Goal: Task Accomplishment & Management: Contribute content

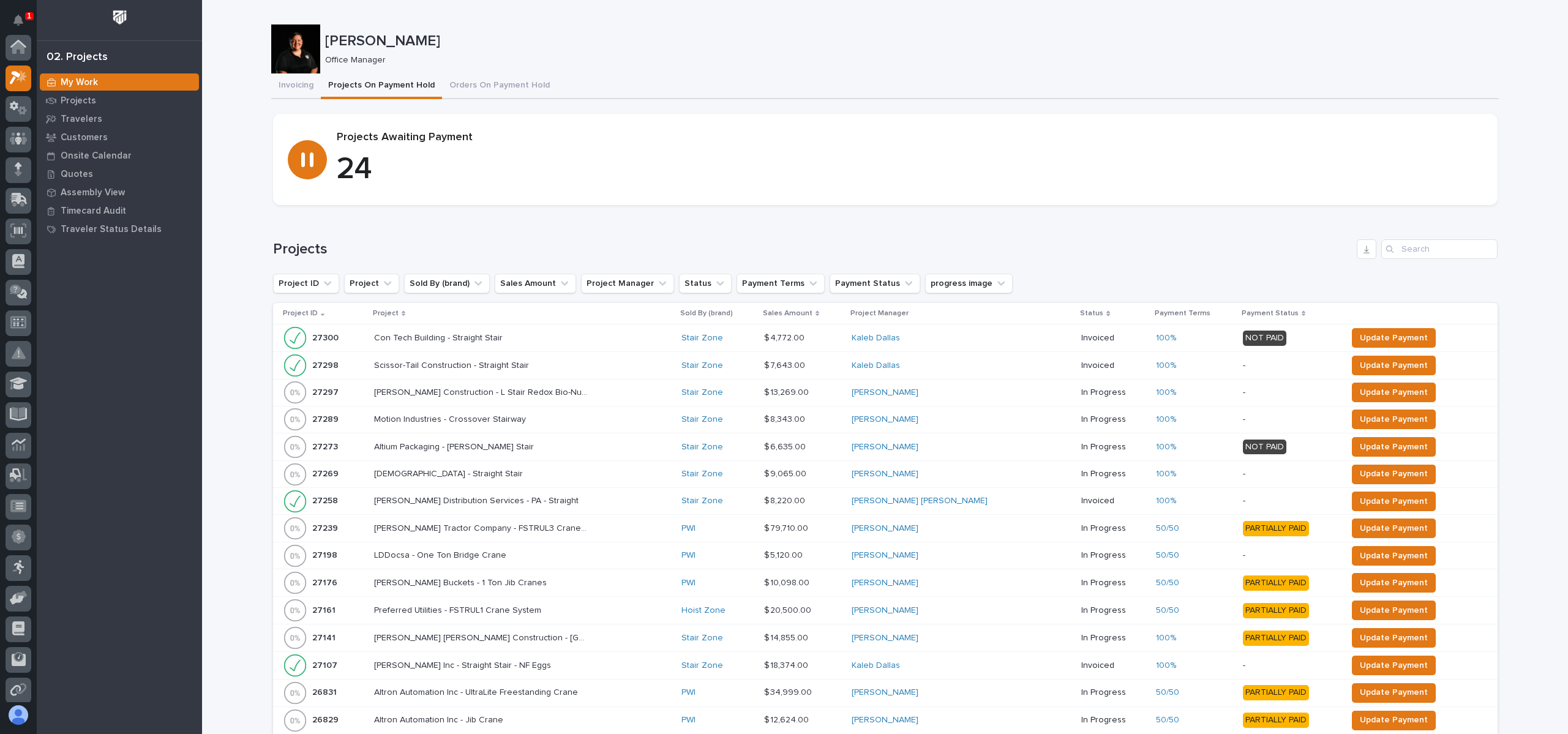
scroll to position [30, 0]
click at [780, 90] on div "Invoicing Projects On Payment Hold Orders On Payment Hold" at bounding box center [885, 86] width 1227 height 26
click at [390, 312] on p "Project" at bounding box center [386, 314] width 26 height 13
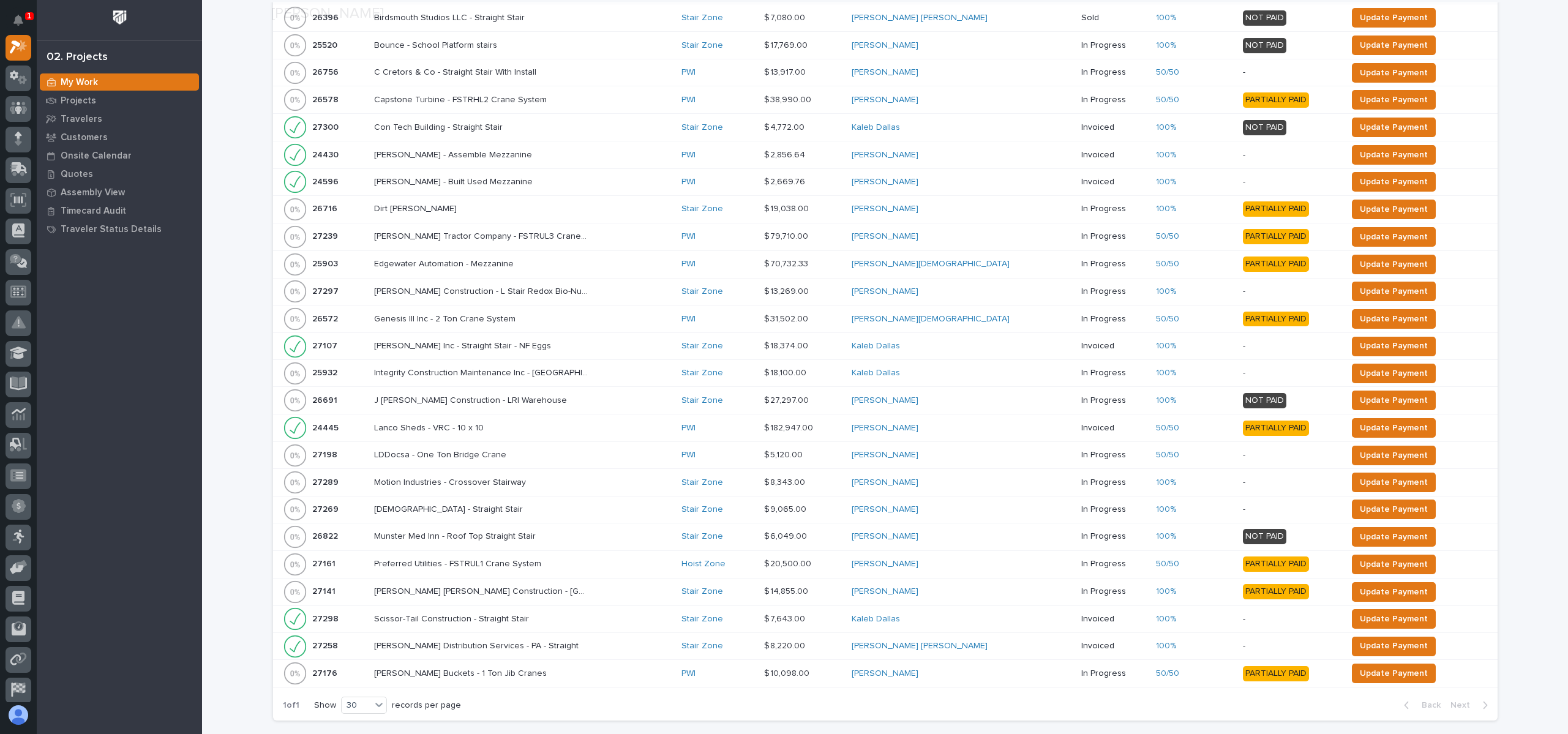
scroll to position [550, 0]
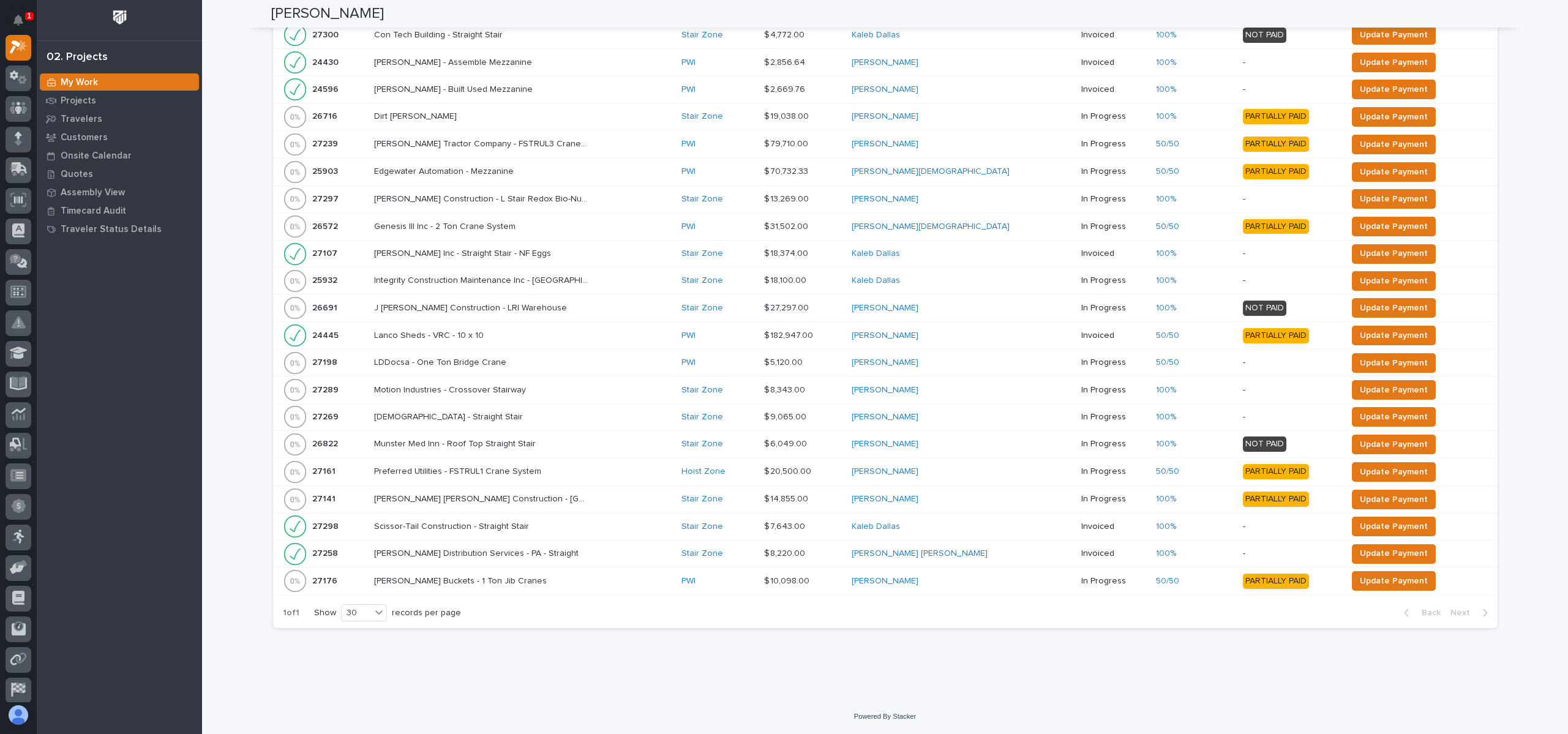
click at [1187, 502] on div "100%" at bounding box center [1194, 499] width 77 height 10
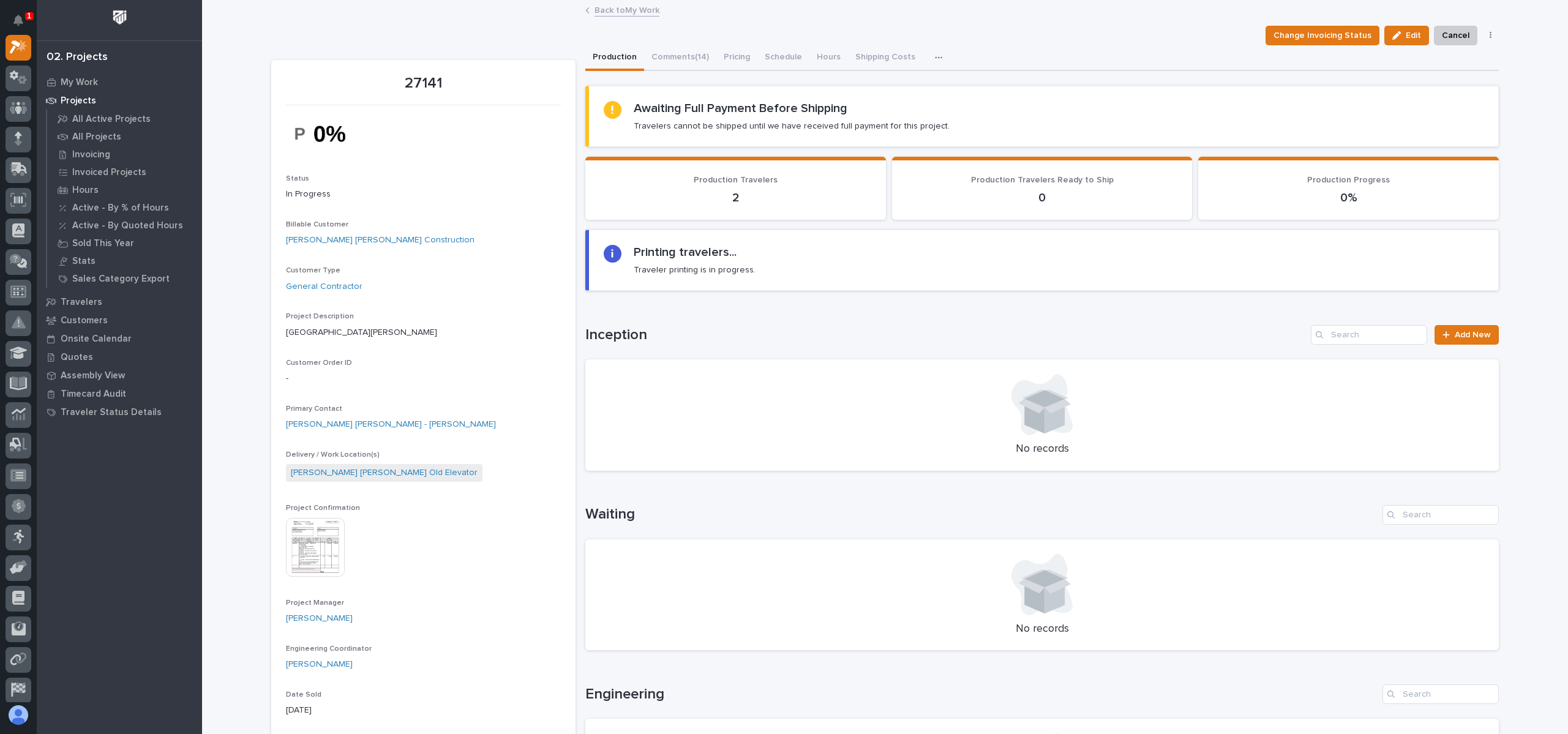
click at [640, 9] on link "Back to My Work" at bounding box center [627, 9] width 65 height 14
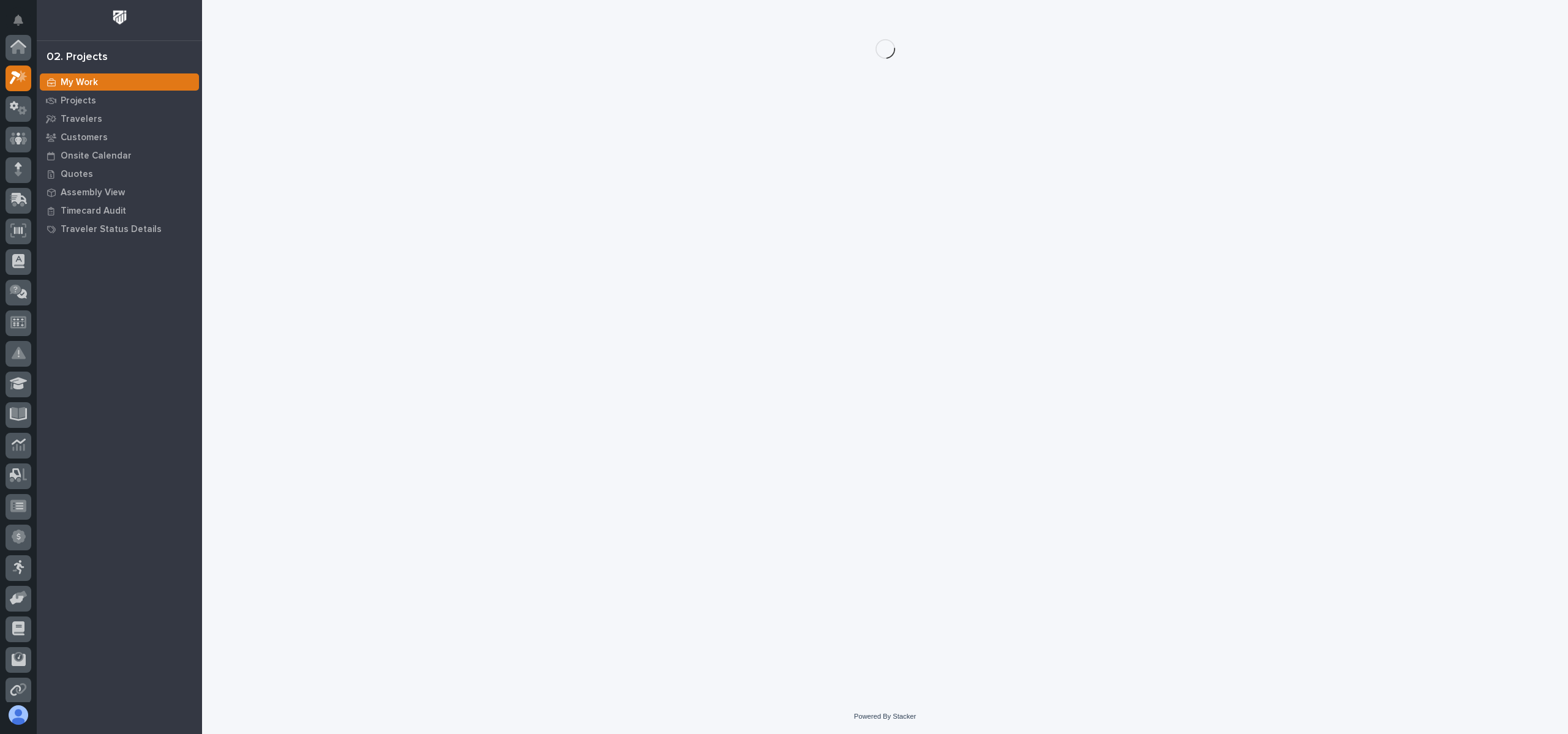
scroll to position [30, 0]
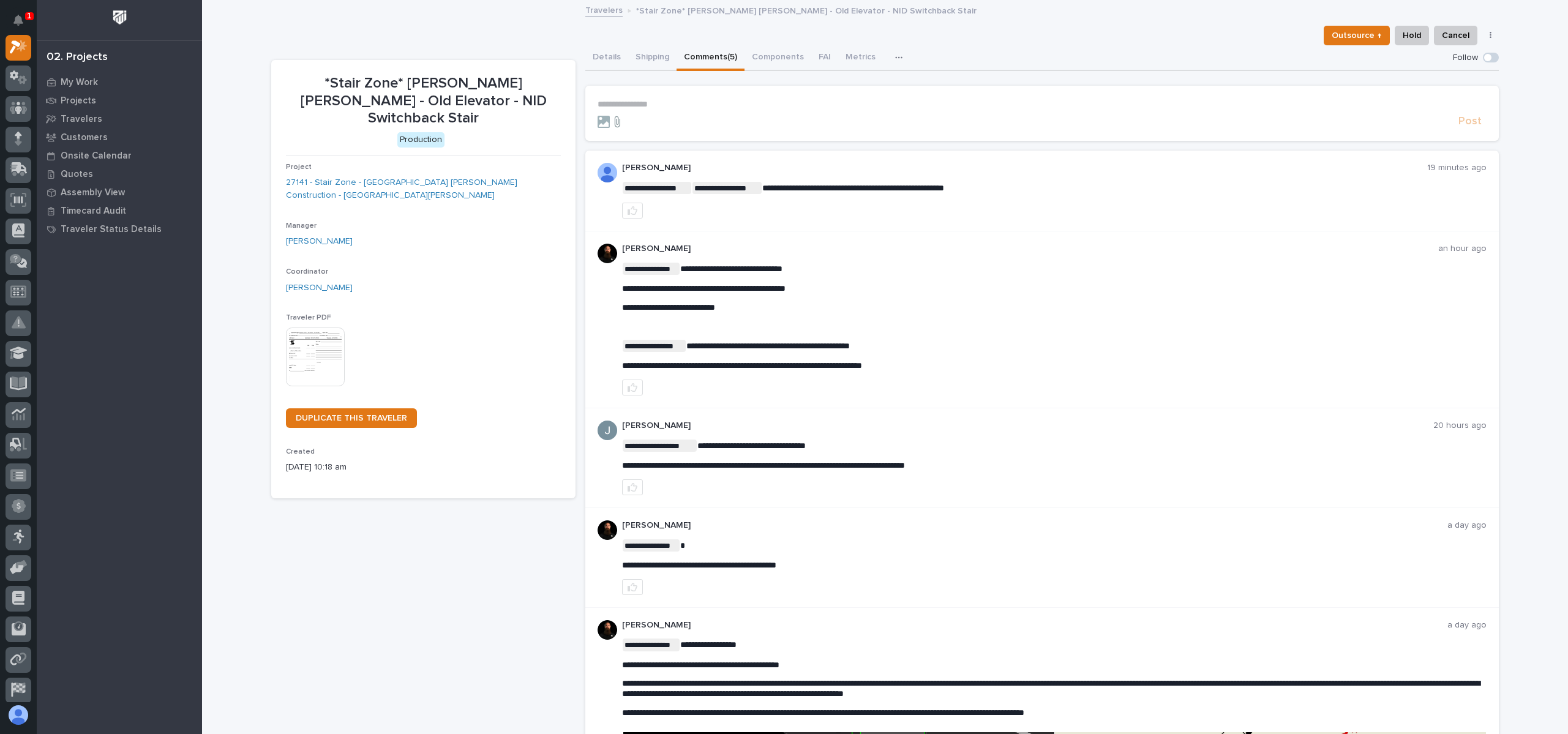
click at [615, 118] on icon at bounding box center [617, 121] width 5 height 11
click at [610, 116] on input "file" at bounding box center [610, 116] width 0 height 0
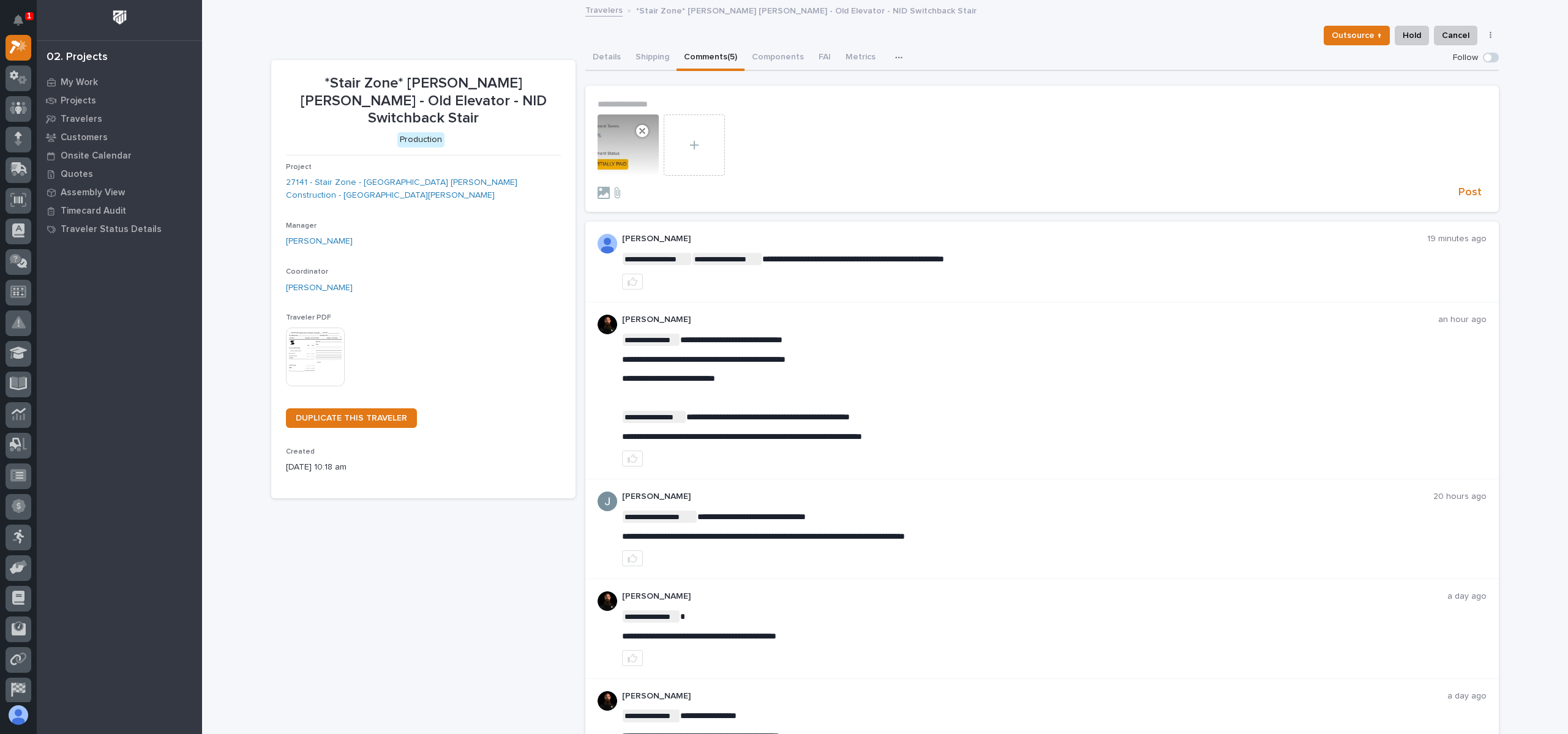
click at [765, 110] on form "**********" at bounding box center [1042, 149] width 889 height 100
click at [681, 94] on section "**********" at bounding box center [1042, 148] width 914 height 126
click at [662, 104] on p "**********" at bounding box center [1042, 104] width 889 height 10
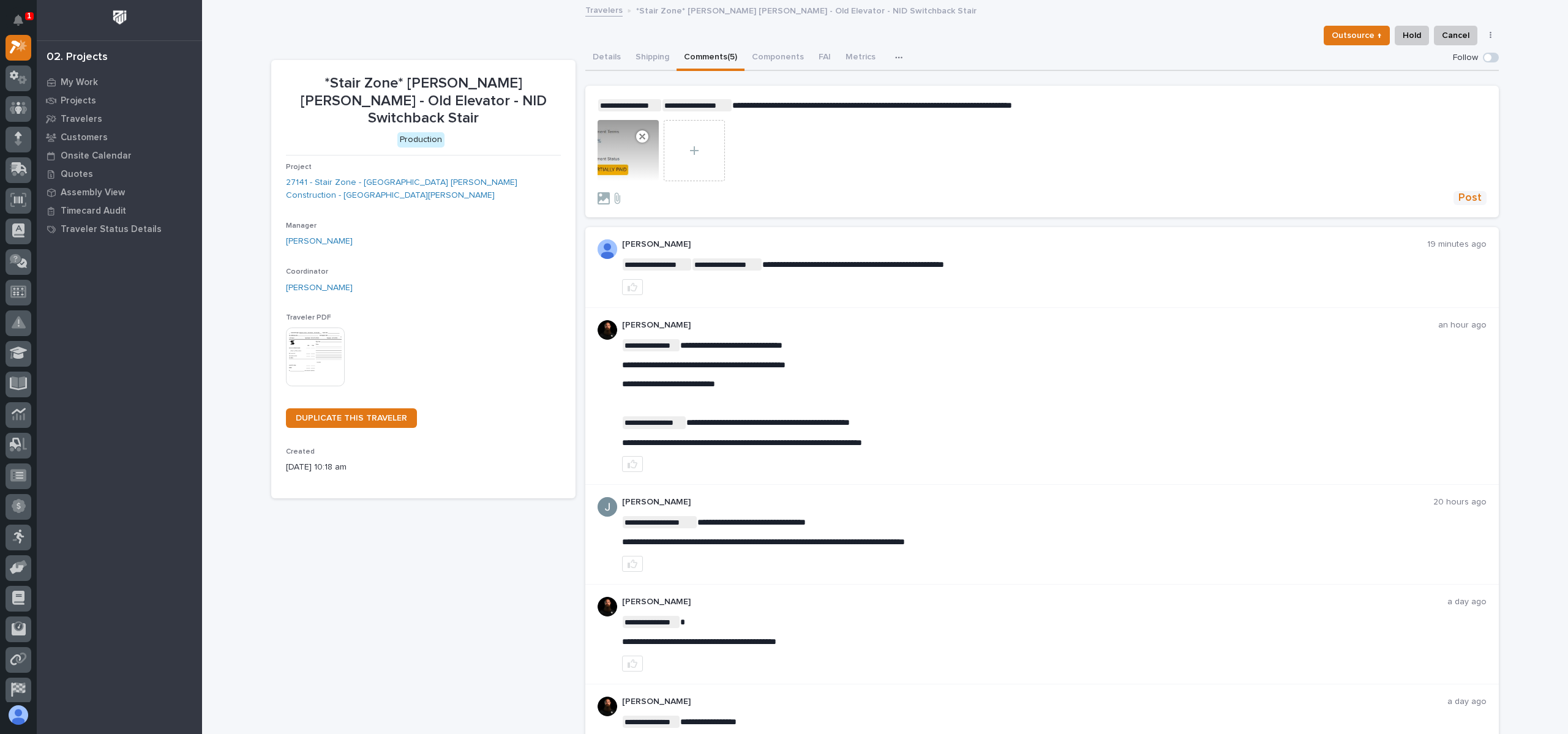
click at [1461, 199] on span "Post" at bounding box center [1470, 198] width 24 height 14
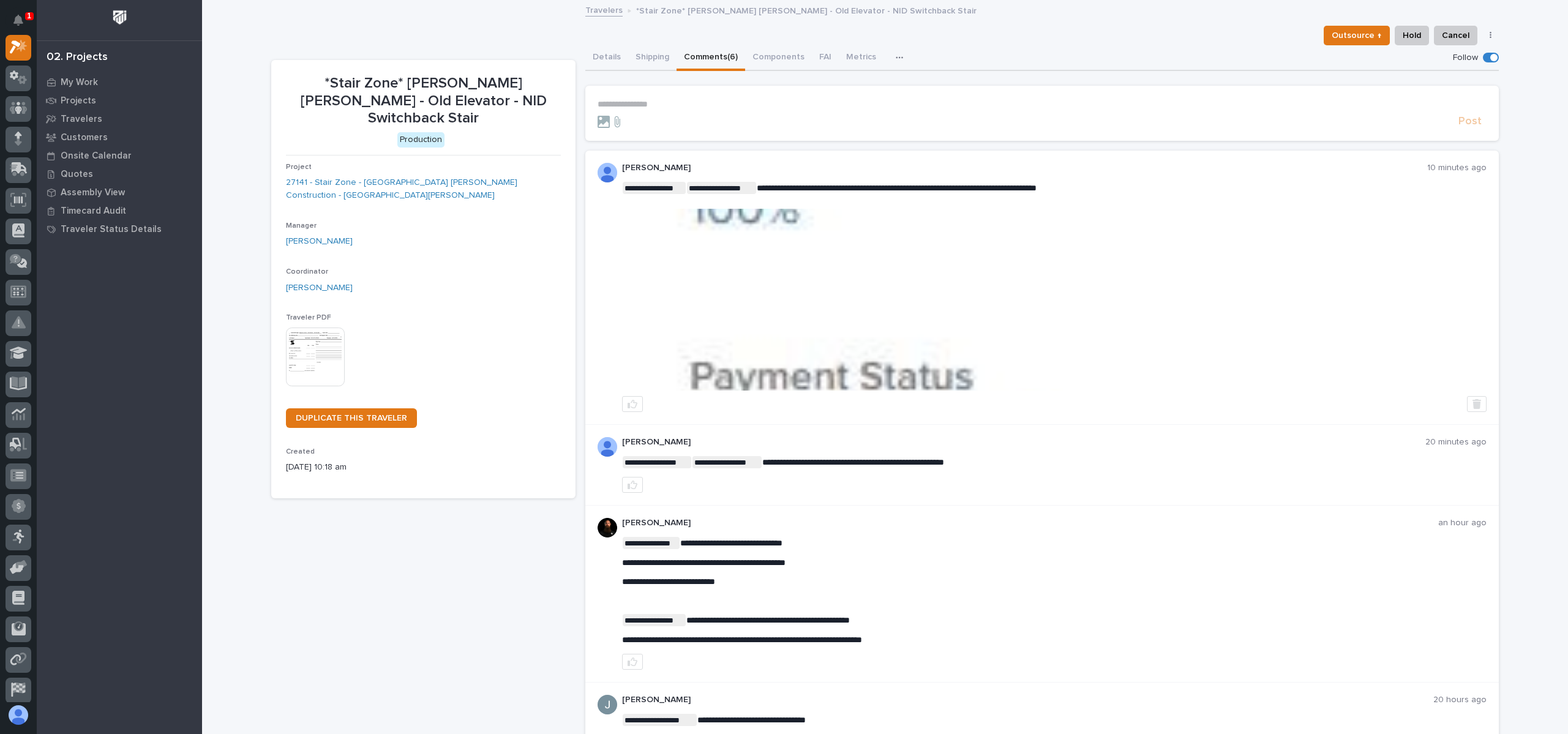
click at [860, 263] on img at bounding box center [1054, 300] width 862 height 182
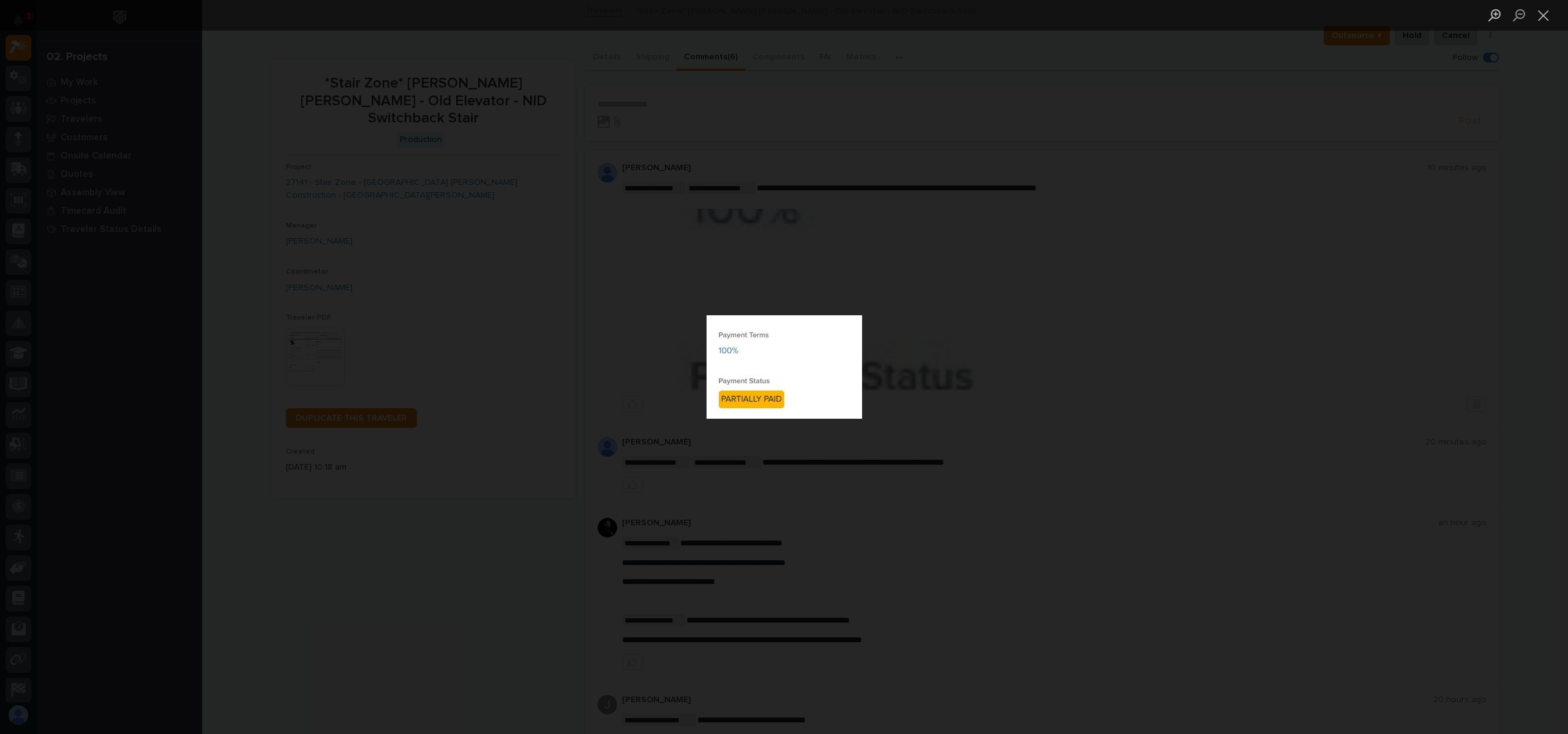
click at [658, 241] on div "Lightbox" at bounding box center [784, 367] width 1568 height 734
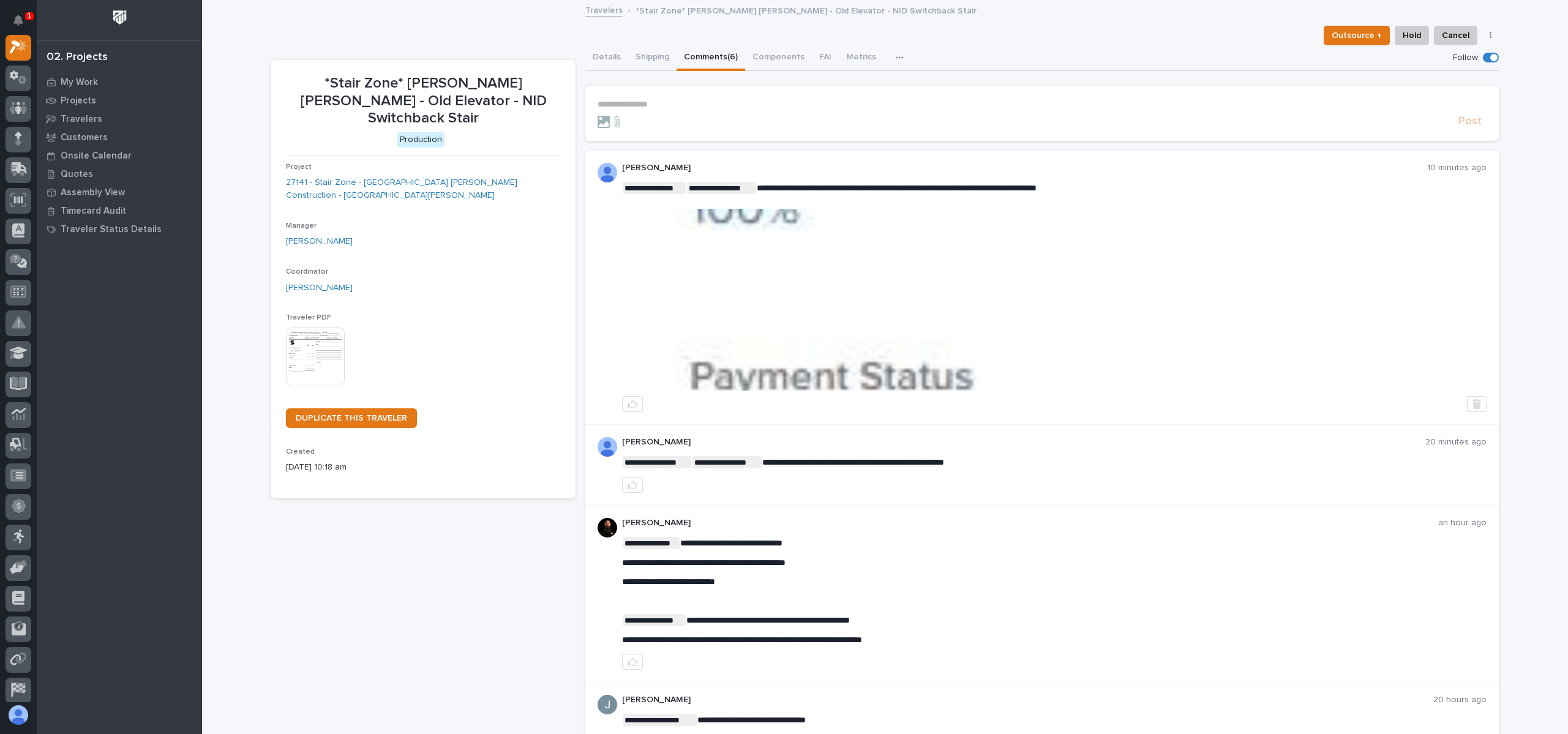
scroll to position [86, 0]
